Goal: Navigation & Orientation: Find specific page/section

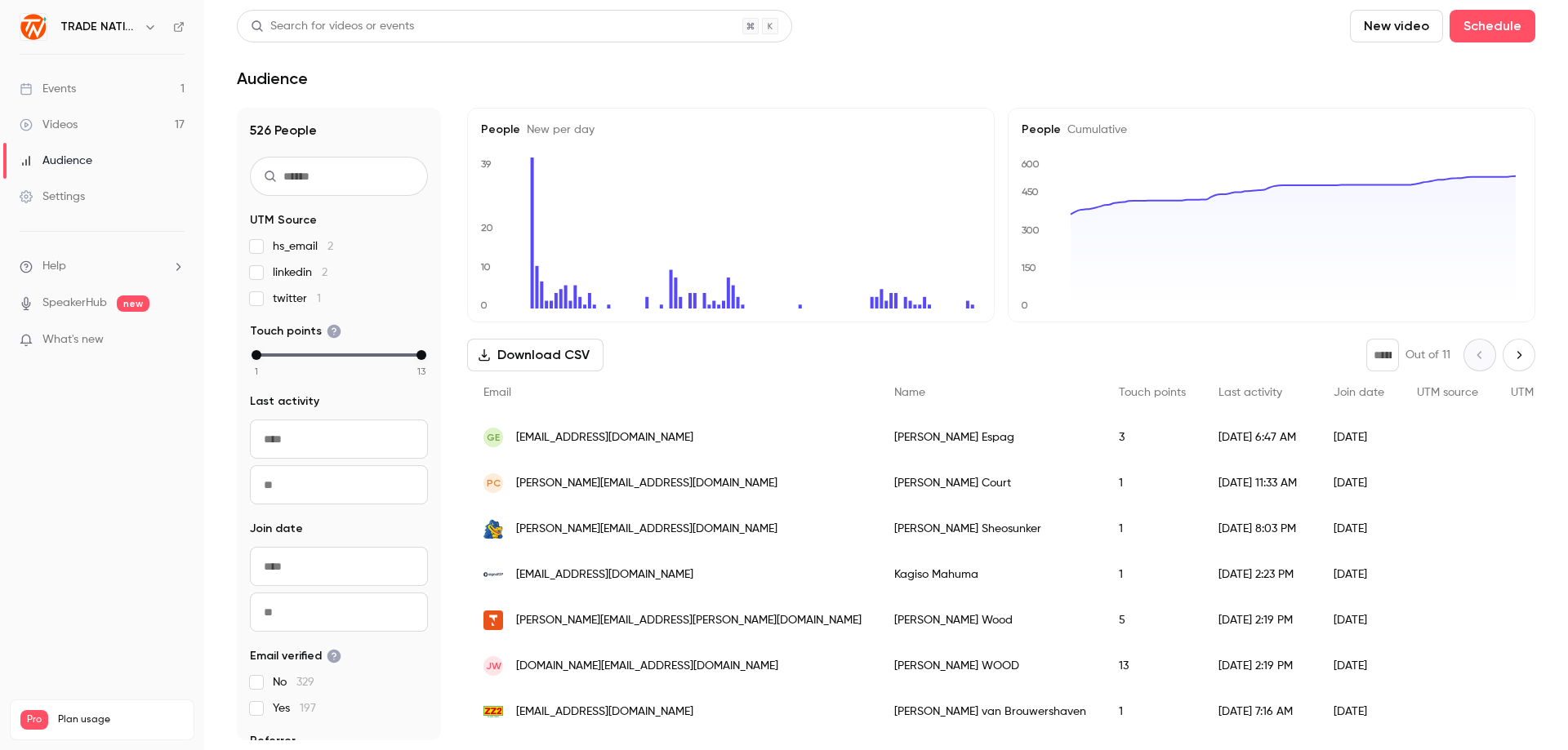
click at [67, 90] on div "Events" at bounding box center [47, 88] width 56 height 16
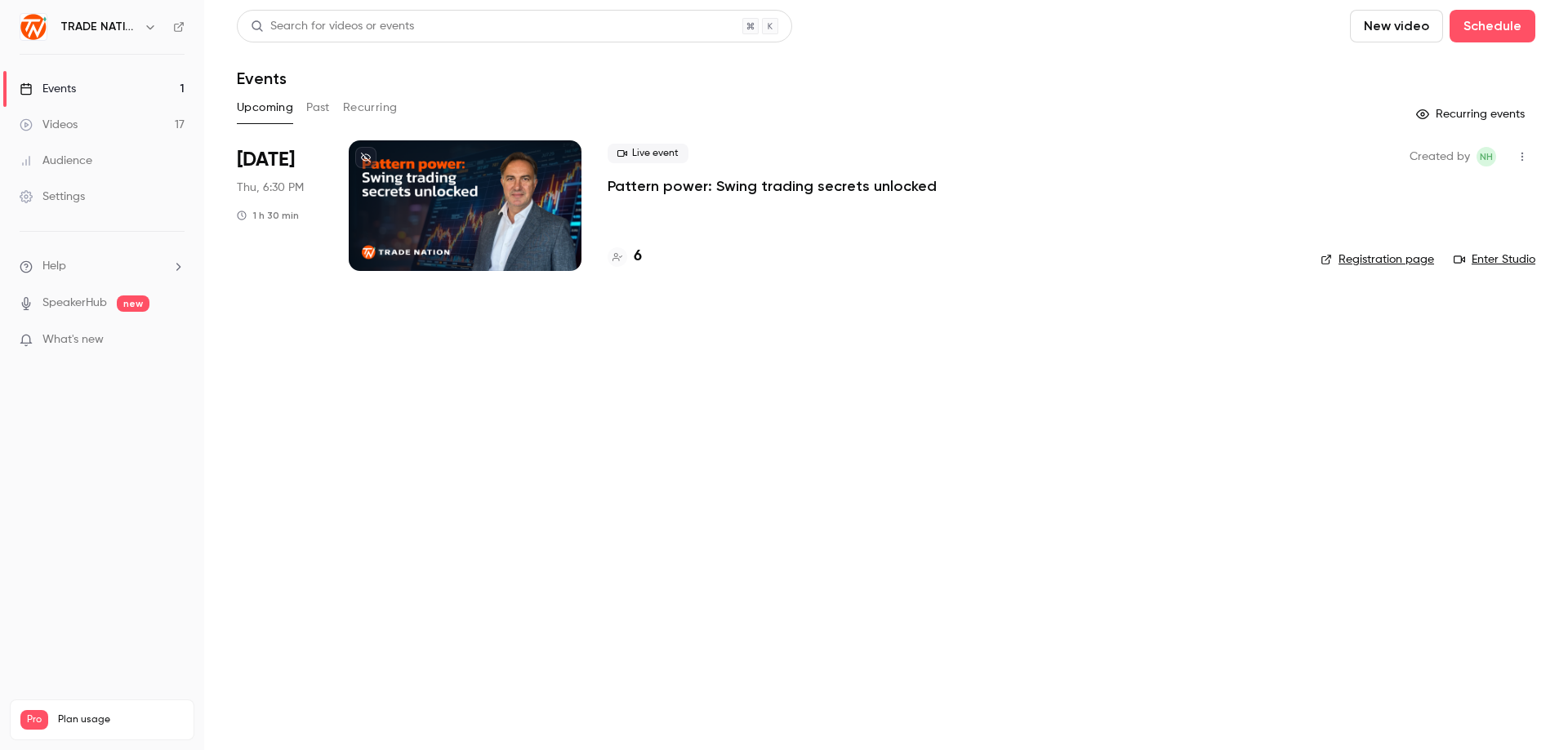
click at [673, 185] on p "Pattern power: Swing trading secrets unlocked" at bounding box center [772, 185] width 329 height 19
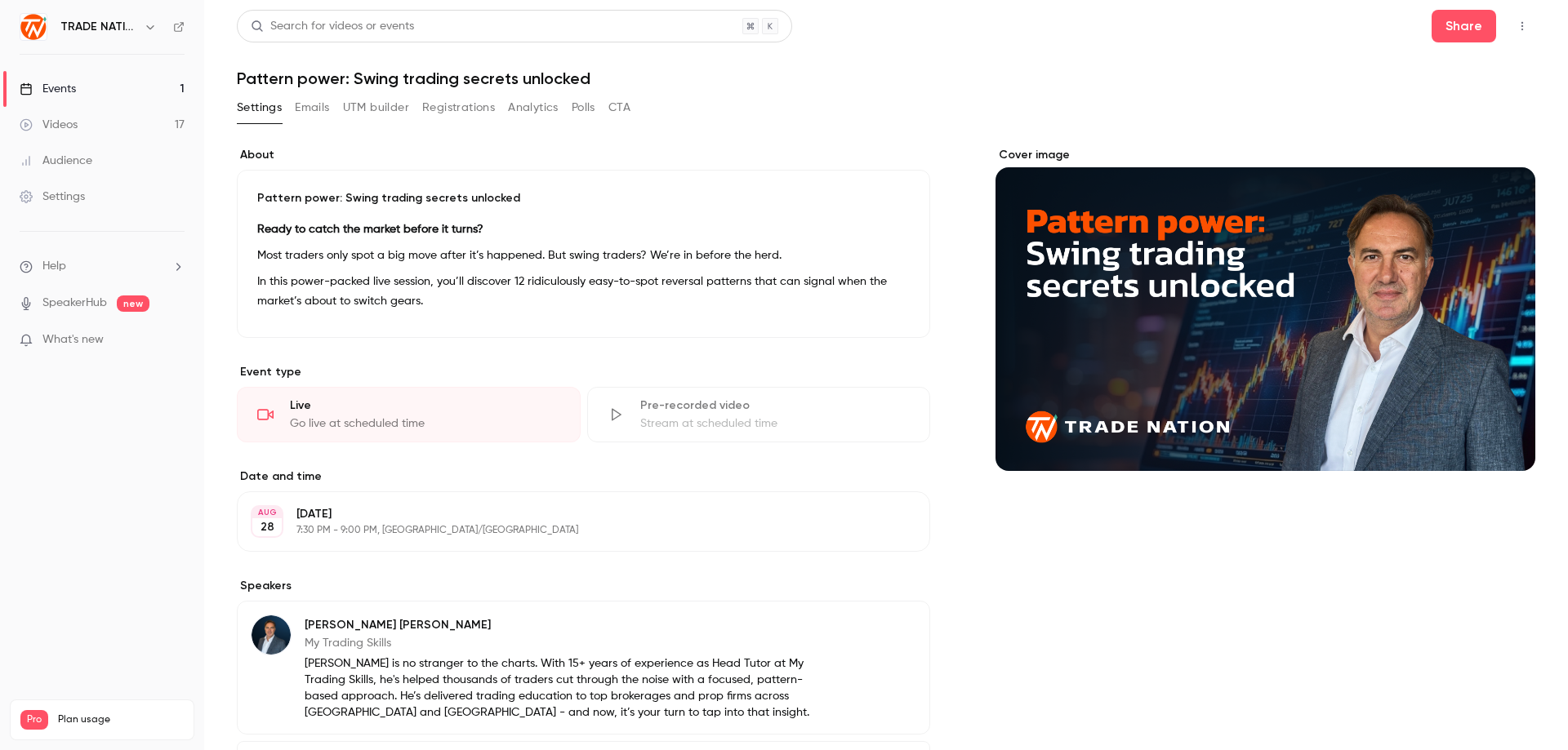
click at [59, 91] on div "Events" at bounding box center [47, 88] width 56 height 16
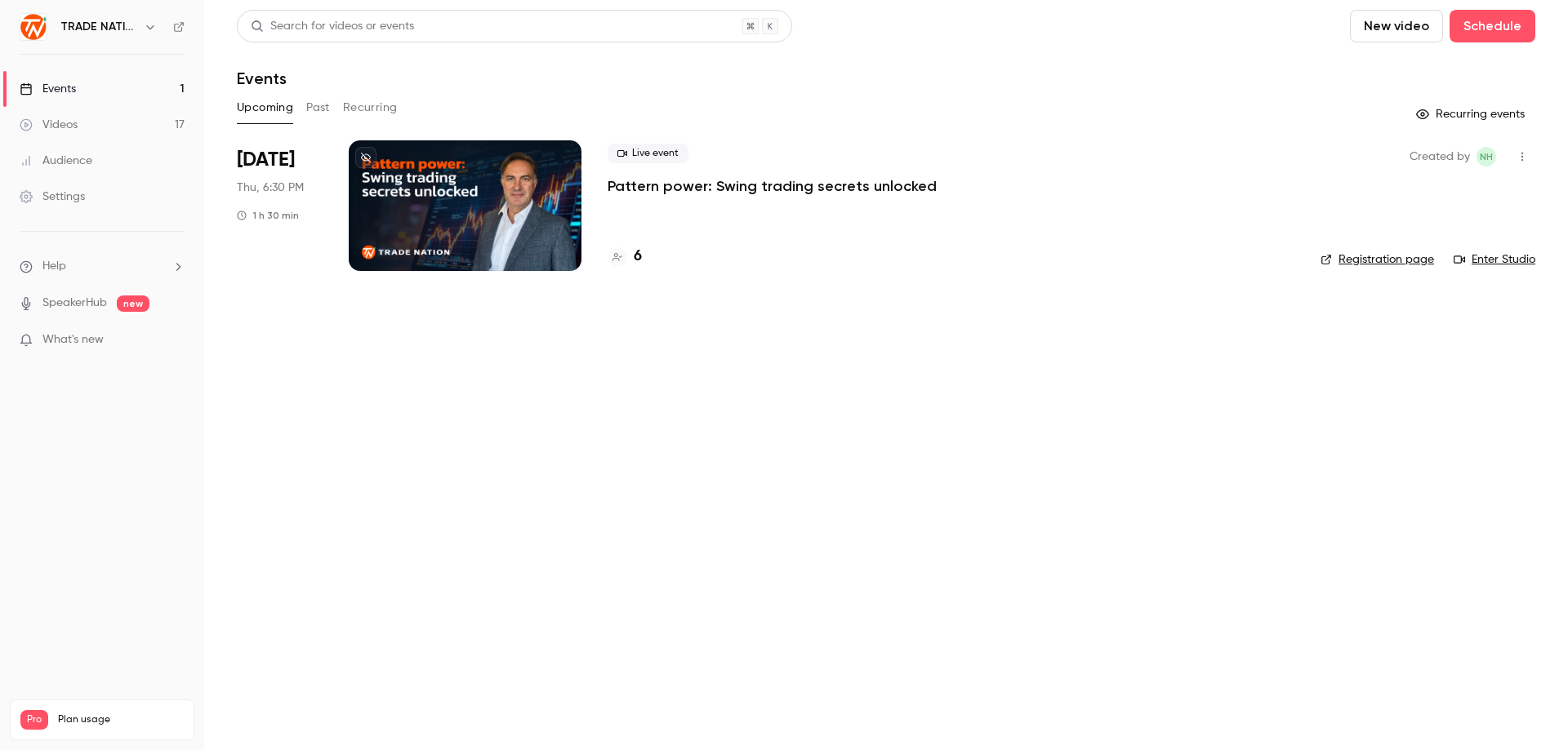
click at [57, 120] on div "Videos" at bounding box center [48, 125] width 58 height 16
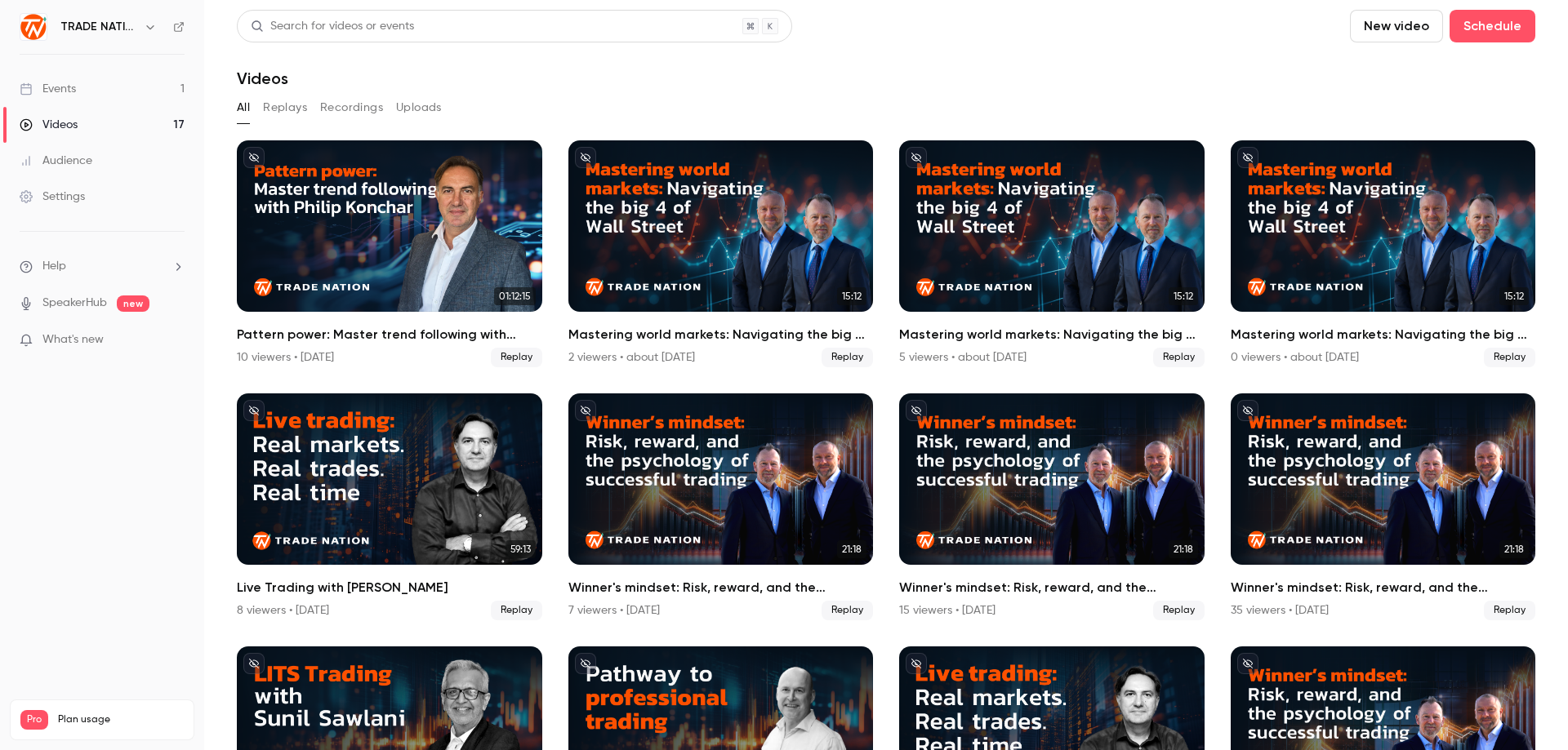
click at [81, 84] on link "Events 1" at bounding box center [102, 88] width 204 height 36
